Goal: Find specific page/section: Find specific page/section

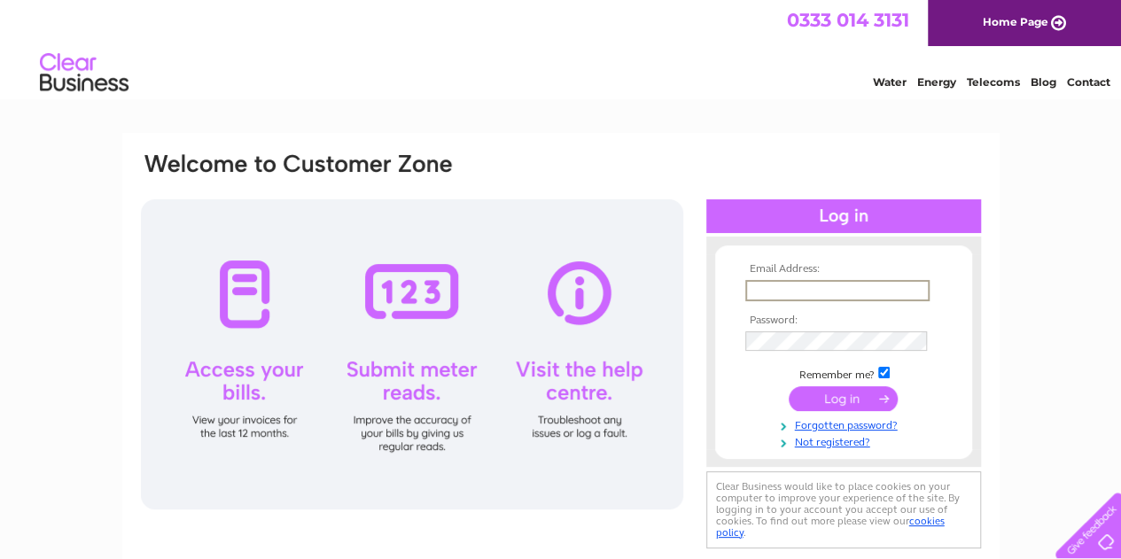
click at [771, 294] on input "text" at bounding box center [837, 290] width 184 height 21
type input "m.herety@pinarello.com"
click at [815, 403] on input "submit" at bounding box center [843, 397] width 109 height 25
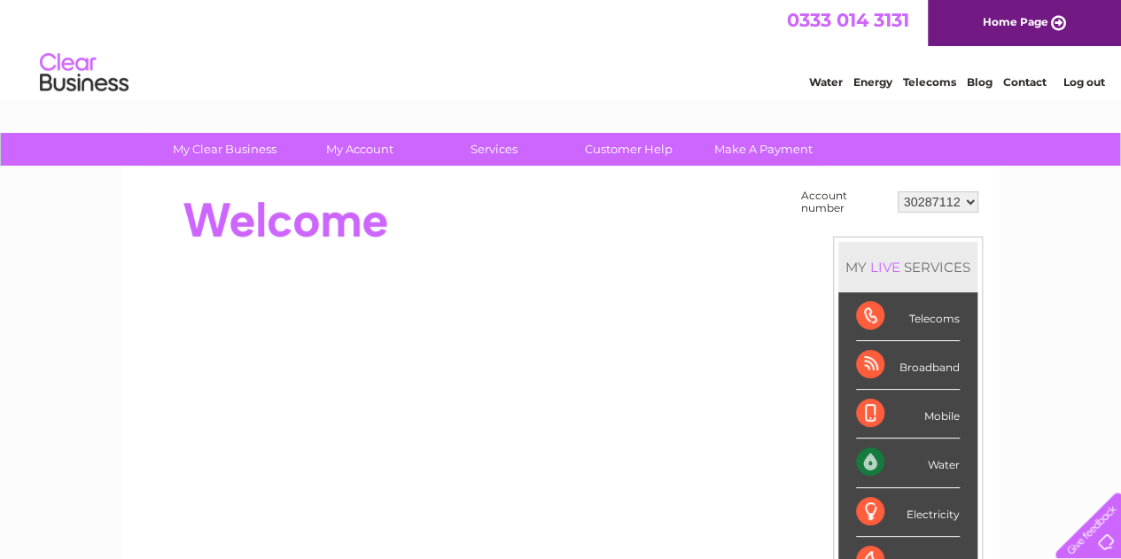
click at [864, 460] on div "Water" at bounding box center [908, 463] width 104 height 49
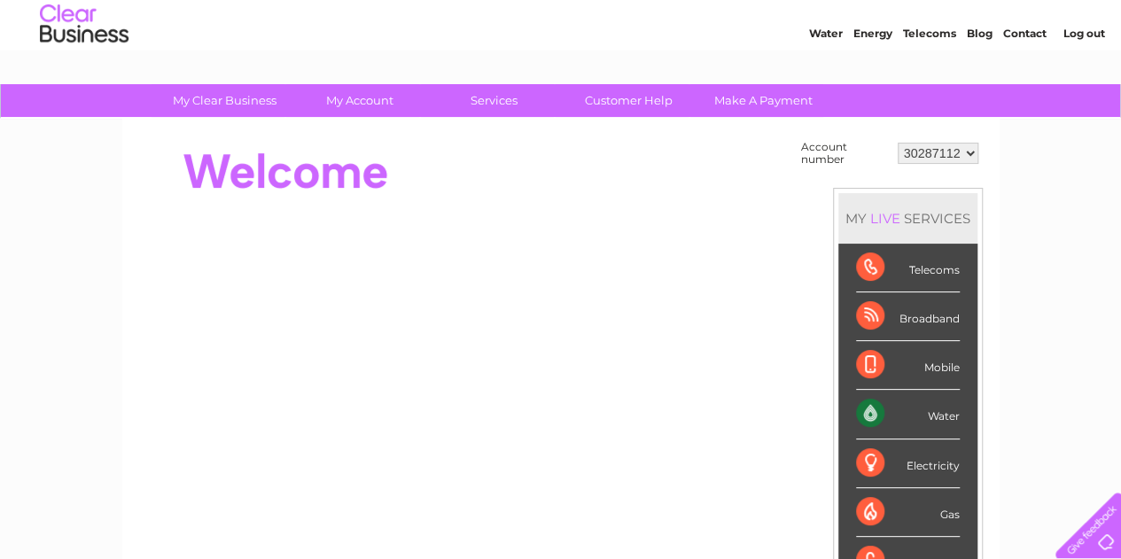
scroll to position [27, 0]
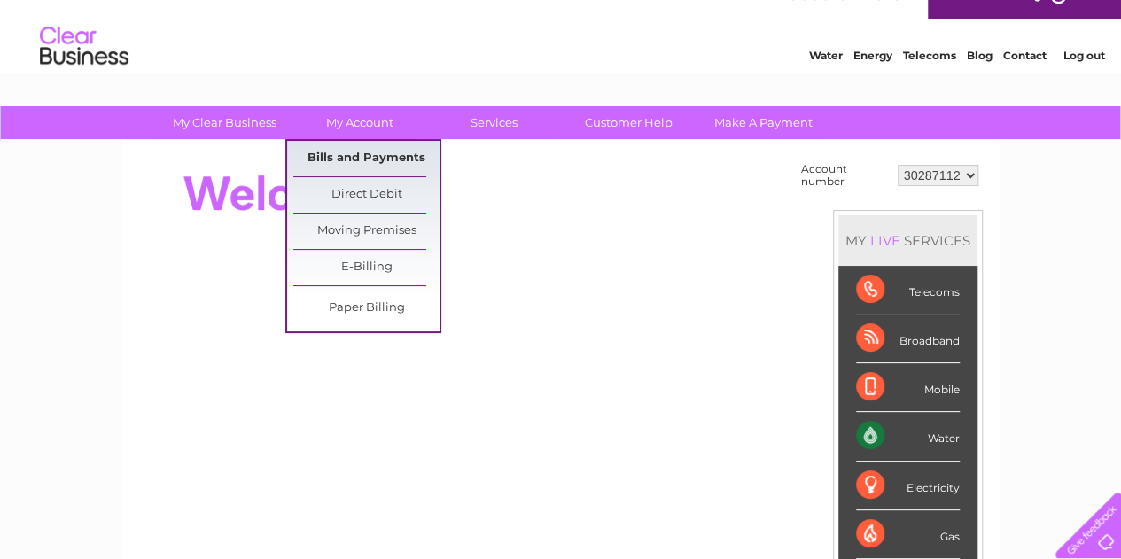
click at [359, 157] on link "Bills and Payments" at bounding box center [366, 158] width 146 height 35
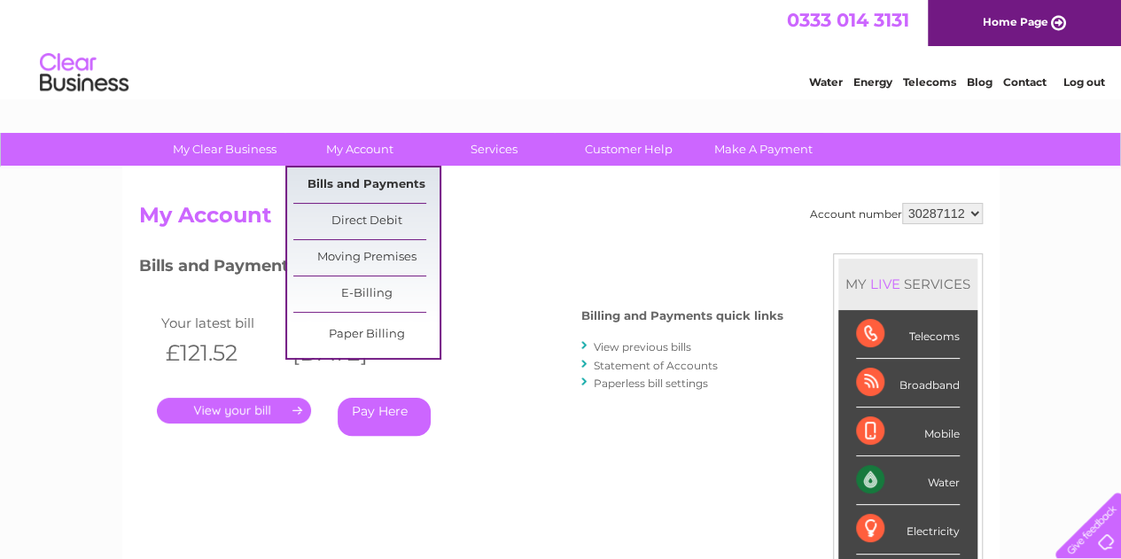
click at [364, 187] on link "Bills and Payments" at bounding box center [366, 185] width 146 height 35
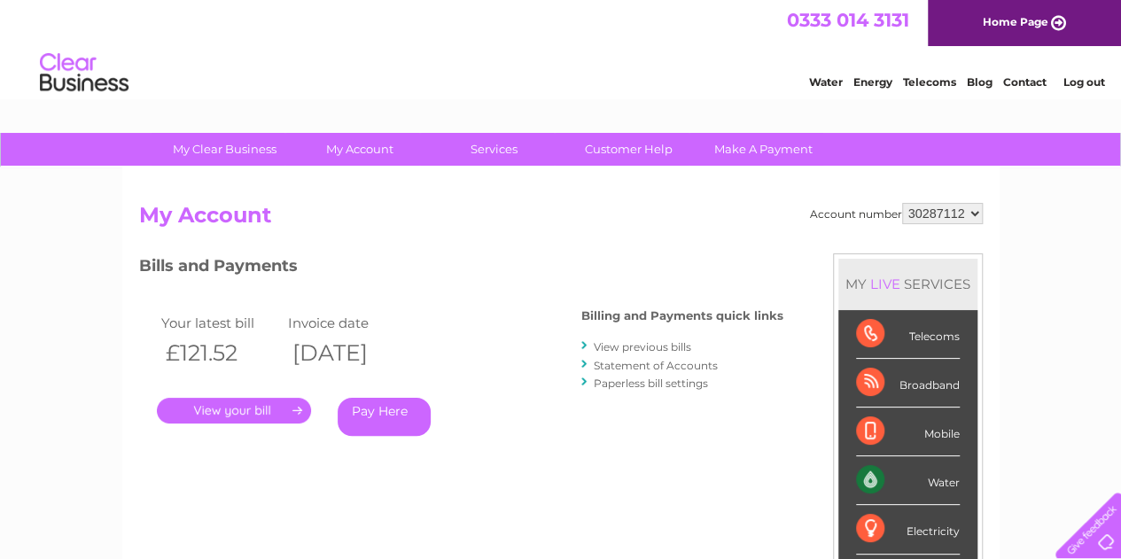
click at [267, 414] on link "." at bounding box center [234, 411] width 154 height 26
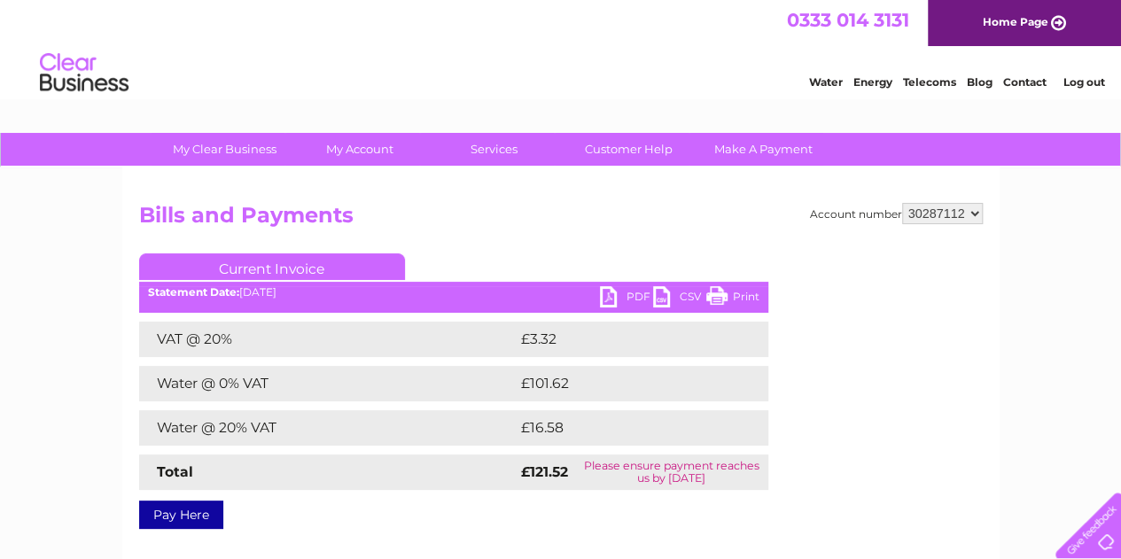
click at [633, 291] on link "PDF" at bounding box center [626, 299] width 53 height 26
